Goal: Navigation & Orientation: Find specific page/section

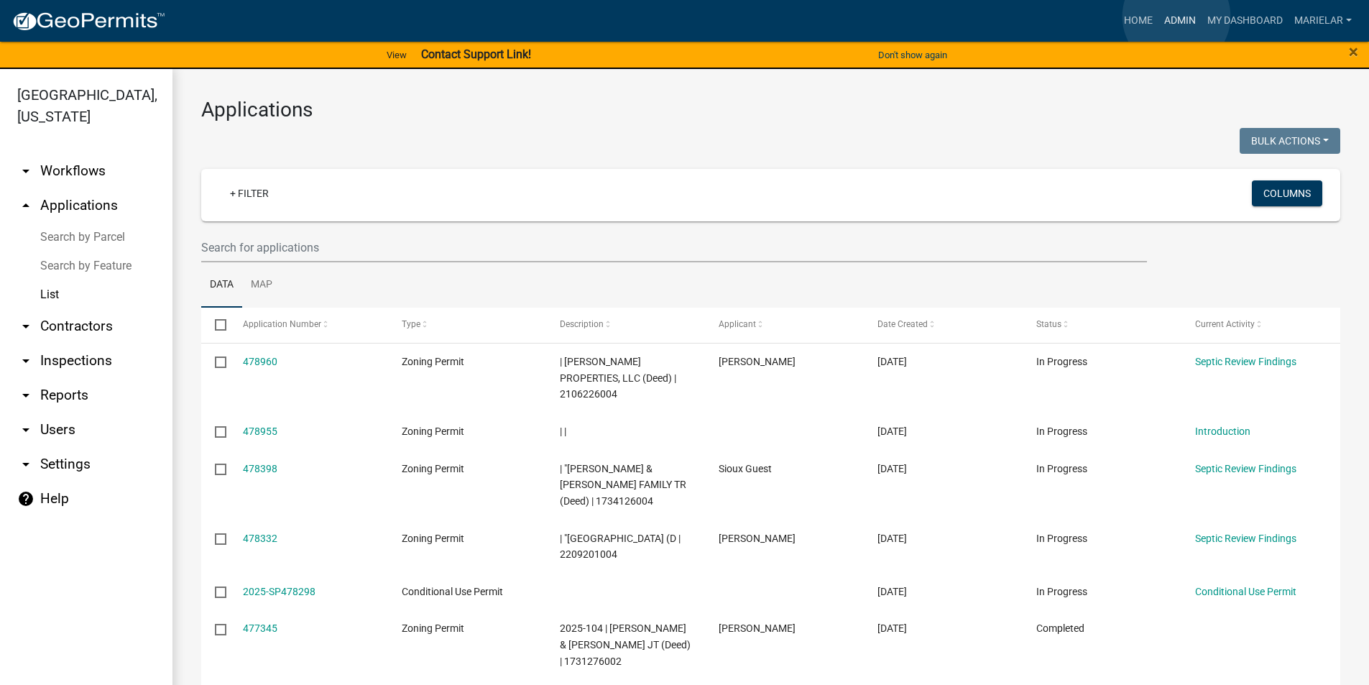
click at [1177, 17] on link "Admin" at bounding box center [1180, 20] width 43 height 27
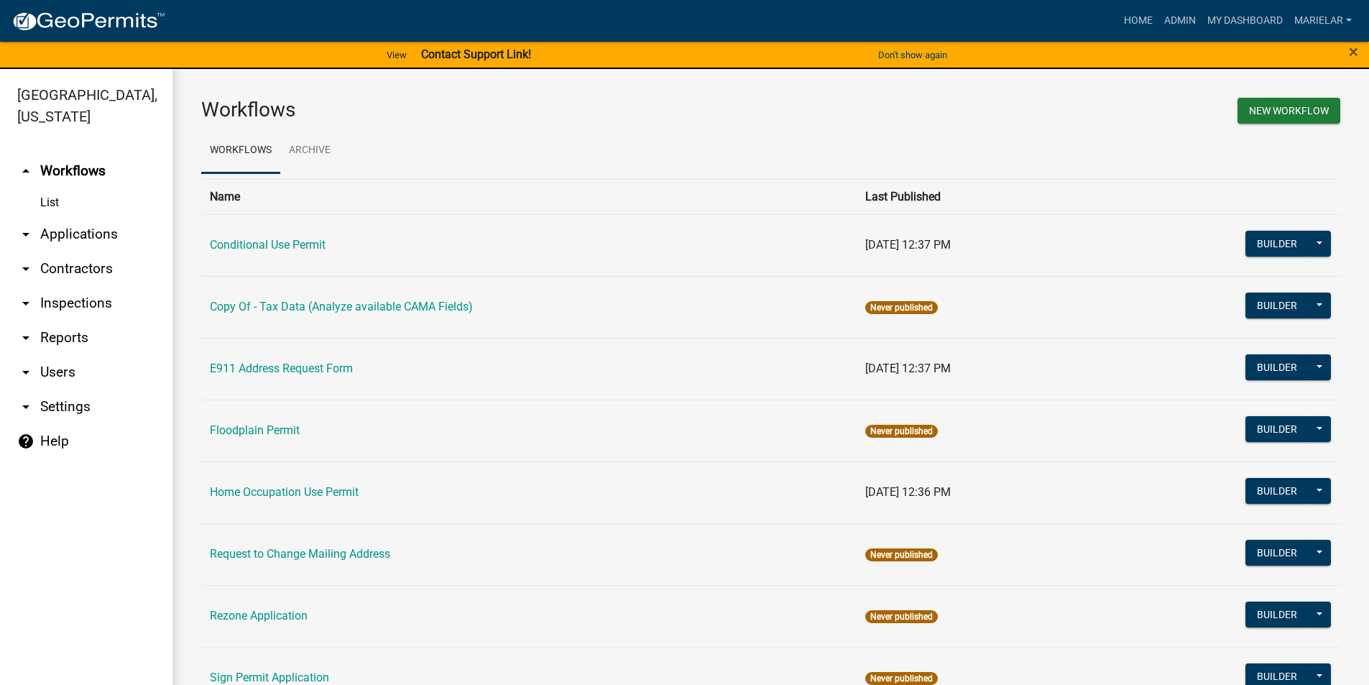
click at [23, 226] on icon "arrow_drop_down" at bounding box center [25, 234] width 17 height 17
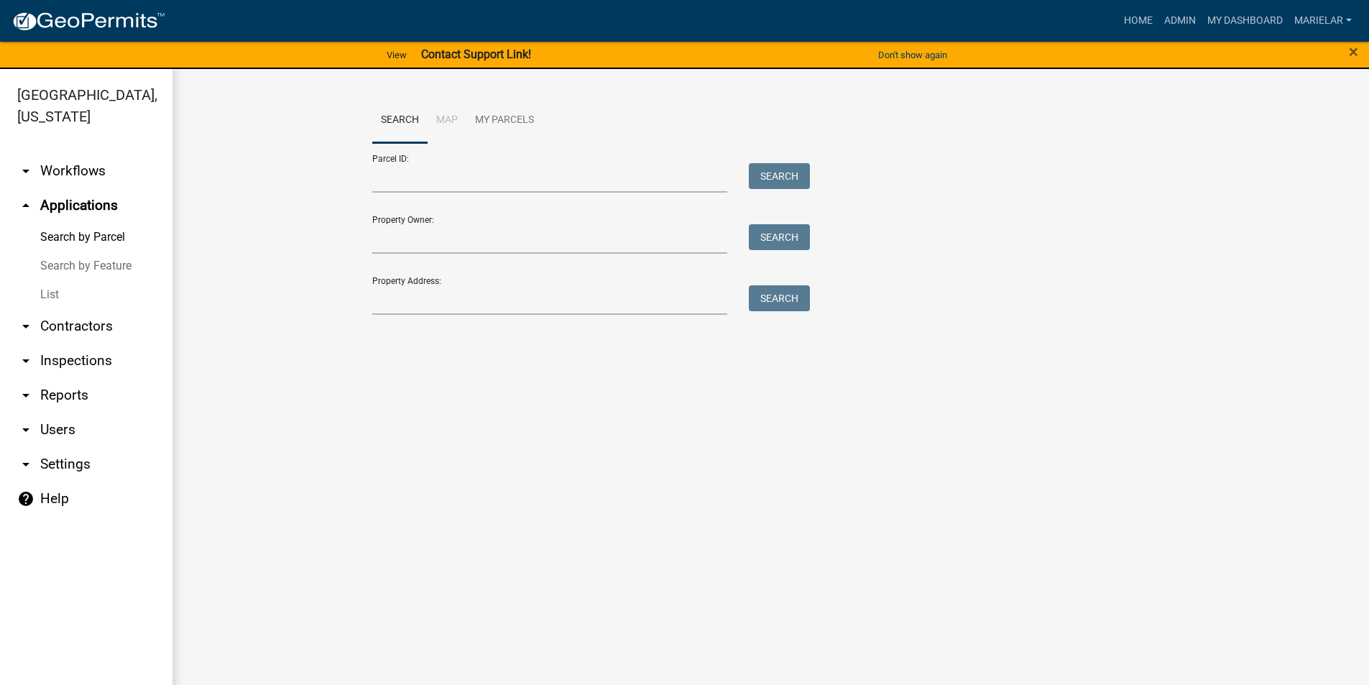
click at [48, 280] on link "List" at bounding box center [86, 294] width 173 height 29
